Goal: Task Accomplishment & Management: Manage account settings

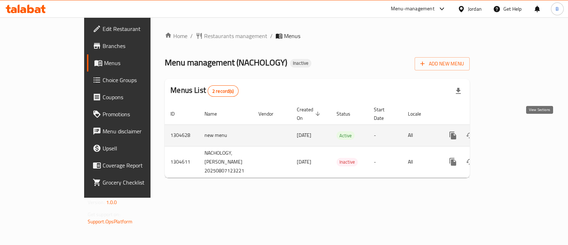
click at [509, 131] on icon "enhanced table" at bounding box center [504, 135] width 9 height 9
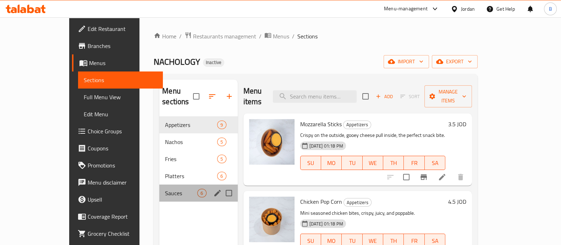
click at [169, 189] on div "Sauces 6" at bounding box center [198, 192] width 78 height 17
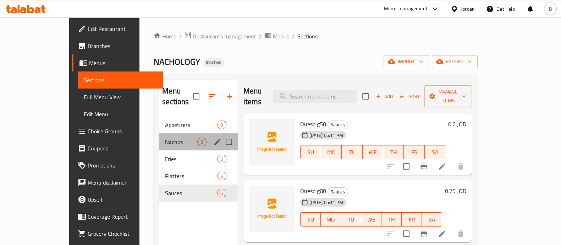
click at [173, 133] on div "Nachos 5" at bounding box center [198, 141] width 78 height 17
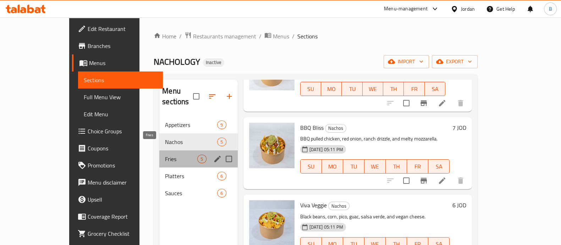
click at [165, 154] on span "Fries" at bounding box center [181, 158] width 32 height 9
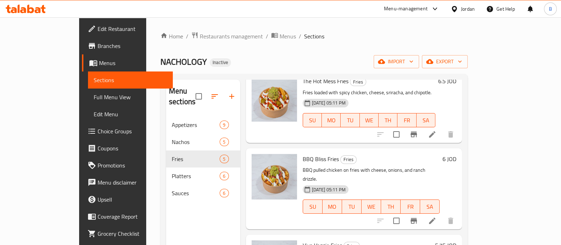
scroll to position [122, 0]
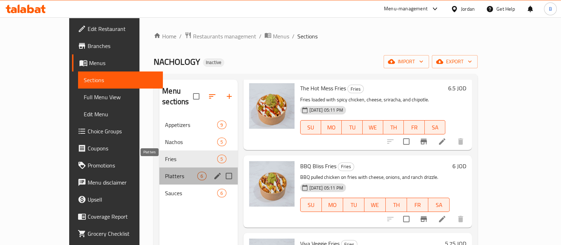
click at [165, 172] on span "Platters" at bounding box center [181, 176] width 32 height 9
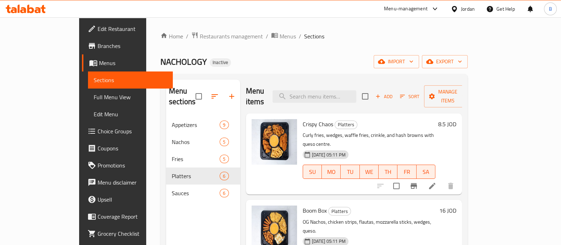
click at [457, 120] on div "8.5 JOD" at bounding box center [446, 154] width 21 height 70
click at [457, 119] on h6 "8.5 JOD" at bounding box center [448, 124] width 18 height 10
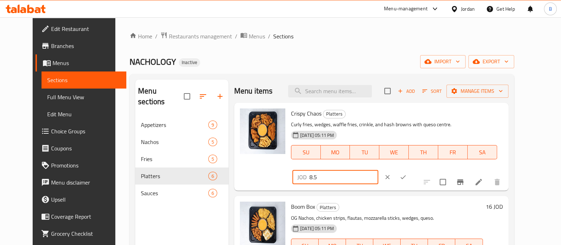
click at [379, 170] on input "8.5" at bounding box center [344, 177] width 69 height 14
type input "15"
click at [411, 169] on button "ok" at bounding box center [404, 177] width 16 height 16
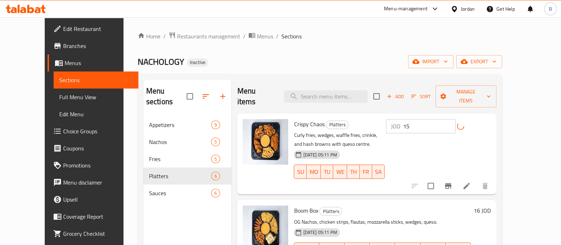
scroll to position [42, 0]
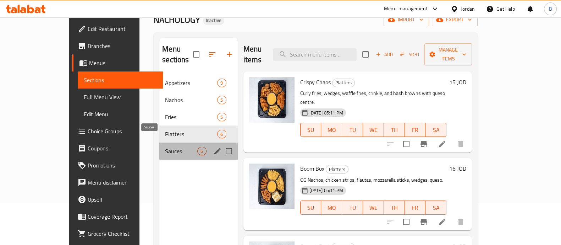
click at [165, 147] on span "Sauces" at bounding box center [181, 151] width 32 height 9
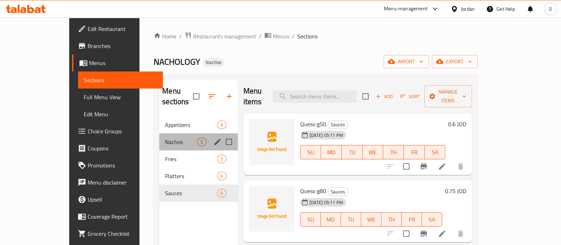
click at [159, 133] on div "Nachos 5" at bounding box center [198, 141] width 78 height 17
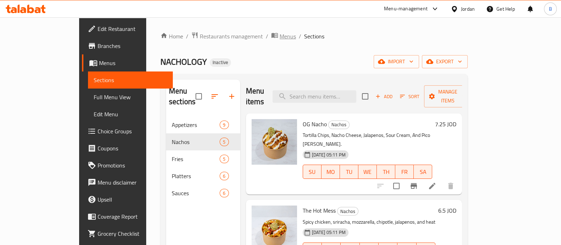
click at [280, 36] on span "Menus" at bounding box center [288, 36] width 16 height 9
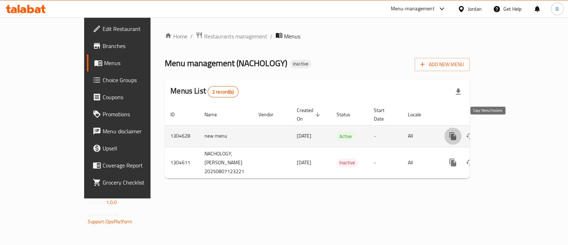
click at [456, 132] on icon "more" at bounding box center [453, 136] width 7 height 8
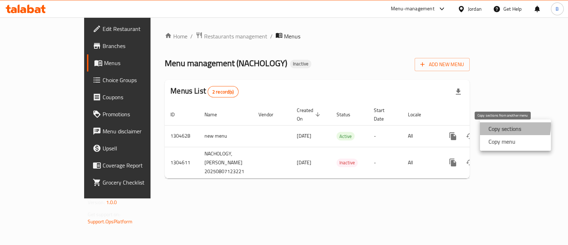
click at [494, 125] on strong "Copy sections" at bounding box center [505, 128] width 33 height 9
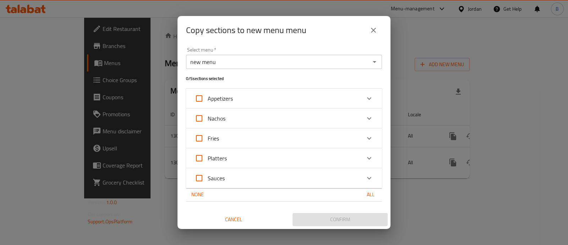
click at [273, 101] on div "Appetizers" at bounding box center [278, 98] width 166 height 17
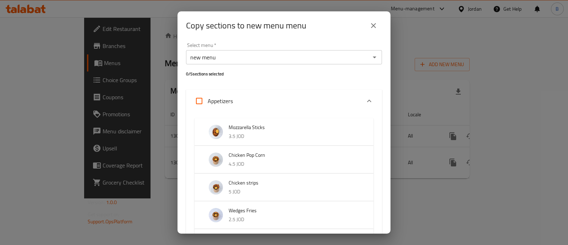
scroll to position [5, 0]
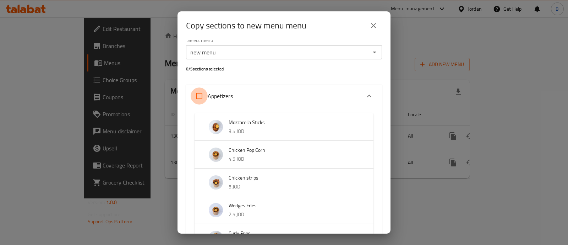
click at [203, 95] on input "Appetizers" at bounding box center [199, 95] width 17 height 17
checkbox input "true"
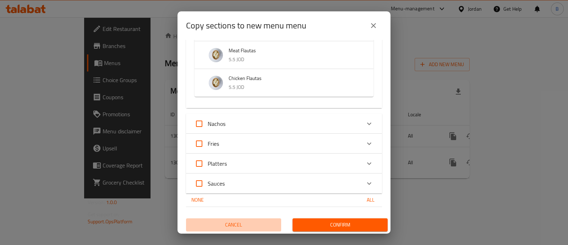
click at [254, 218] on button "Cancel" at bounding box center [233, 224] width 95 height 13
